Goal: Find specific page/section: Find specific page/section

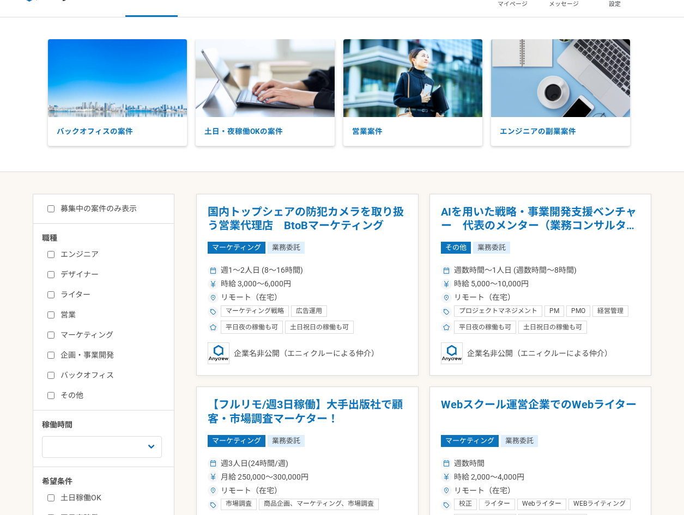
scroll to position [37, 0]
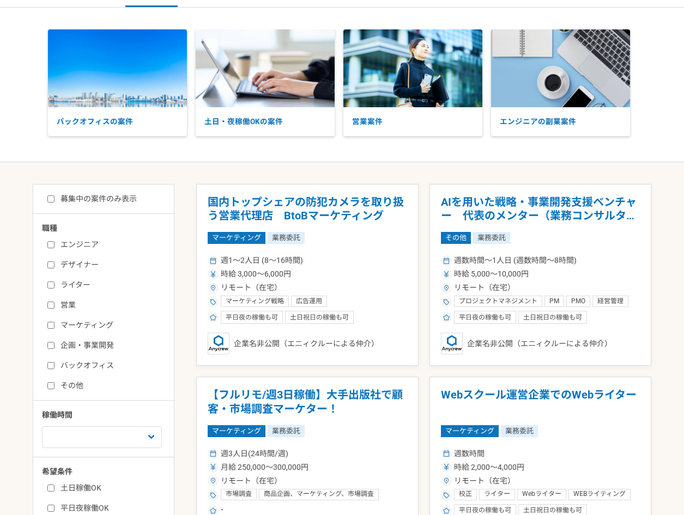
click at [64, 249] on label "エンジニア" at bounding box center [109, 244] width 125 height 11
click at [54, 248] on input "エンジニア" at bounding box center [50, 244] width 7 height 7
checkbox input "true"
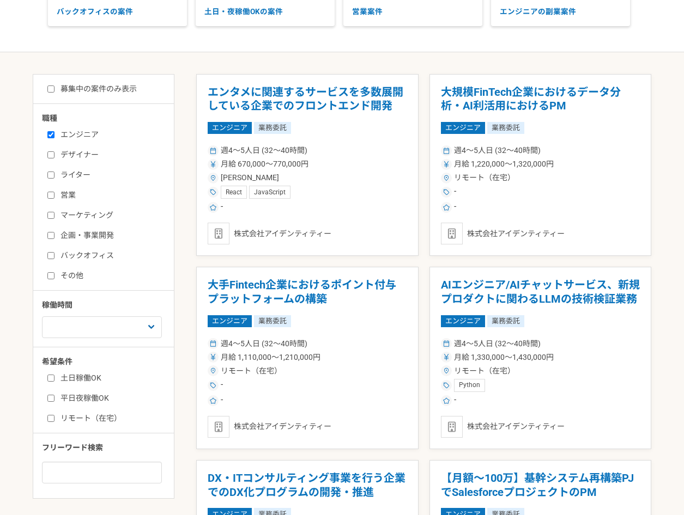
scroll to position [132, 0]
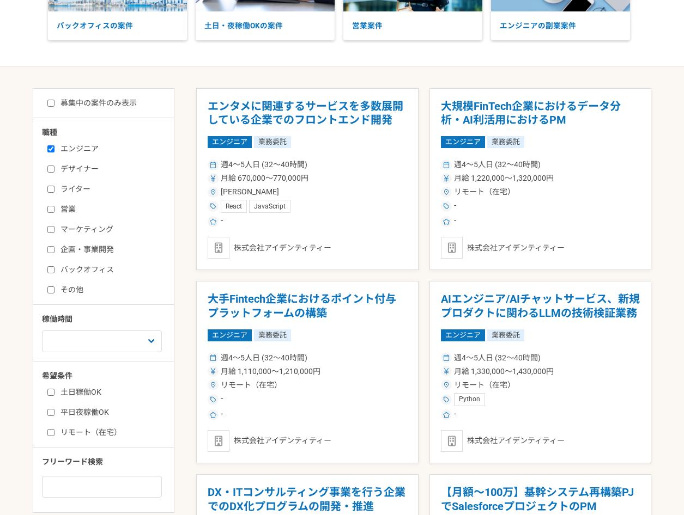
click at [88, 251] on label "企画・事業開発" at bounding box center [109, 249] width 125 height 11
click at [54, 251] on input "企画・事業開発" at bounding box center [50, 249] width 7 height 7
checkbox input "true"
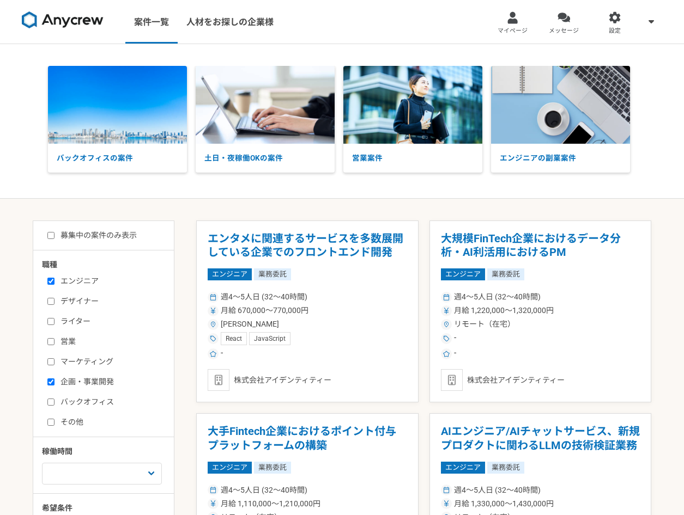
click at [113, 223] on div "募集中の案件のみ表示 職種 エンジニア デザイナー ライター 営業 マーケティング 企画・事業開発 バックオフィス その他 稼働時間 週1人日（8時間）以下 …" at bounding box center [104, 433] width 142 height 425
click at [114, 232] on label "募集中の案件のみ表示" at bounding box center [91, 235] width 89 height 11
click at [54, 232] on input "募集中の案件のみ表示" at bounding box center [50, 235] width 7 height 7
checkbox input "true"
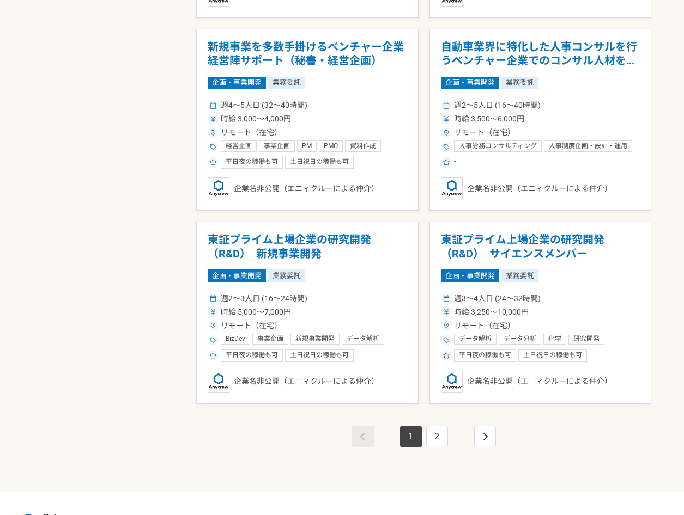
scroll to position [1738, 0]
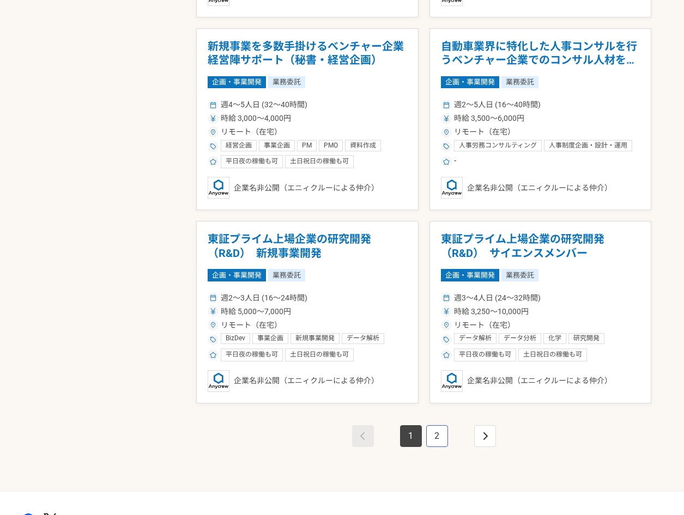
click at [432, 441] on link "2" at bounding box center [437, 437] width 22 height 22
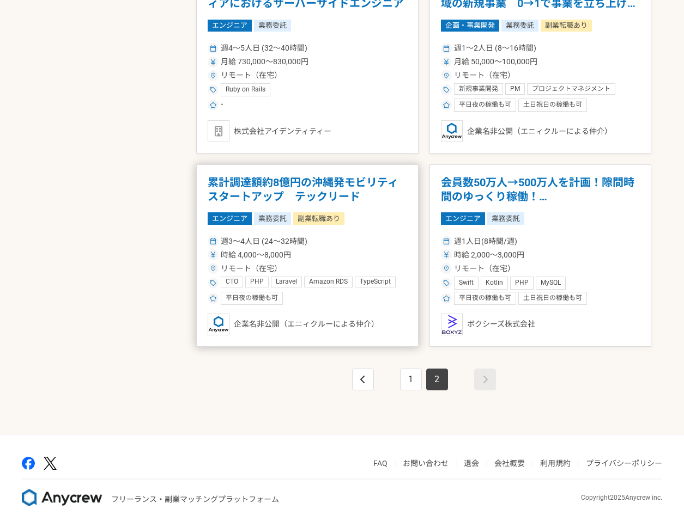
scroll to position [842, 0]
